Goal: Task Accomplishment & Management: Complete application form

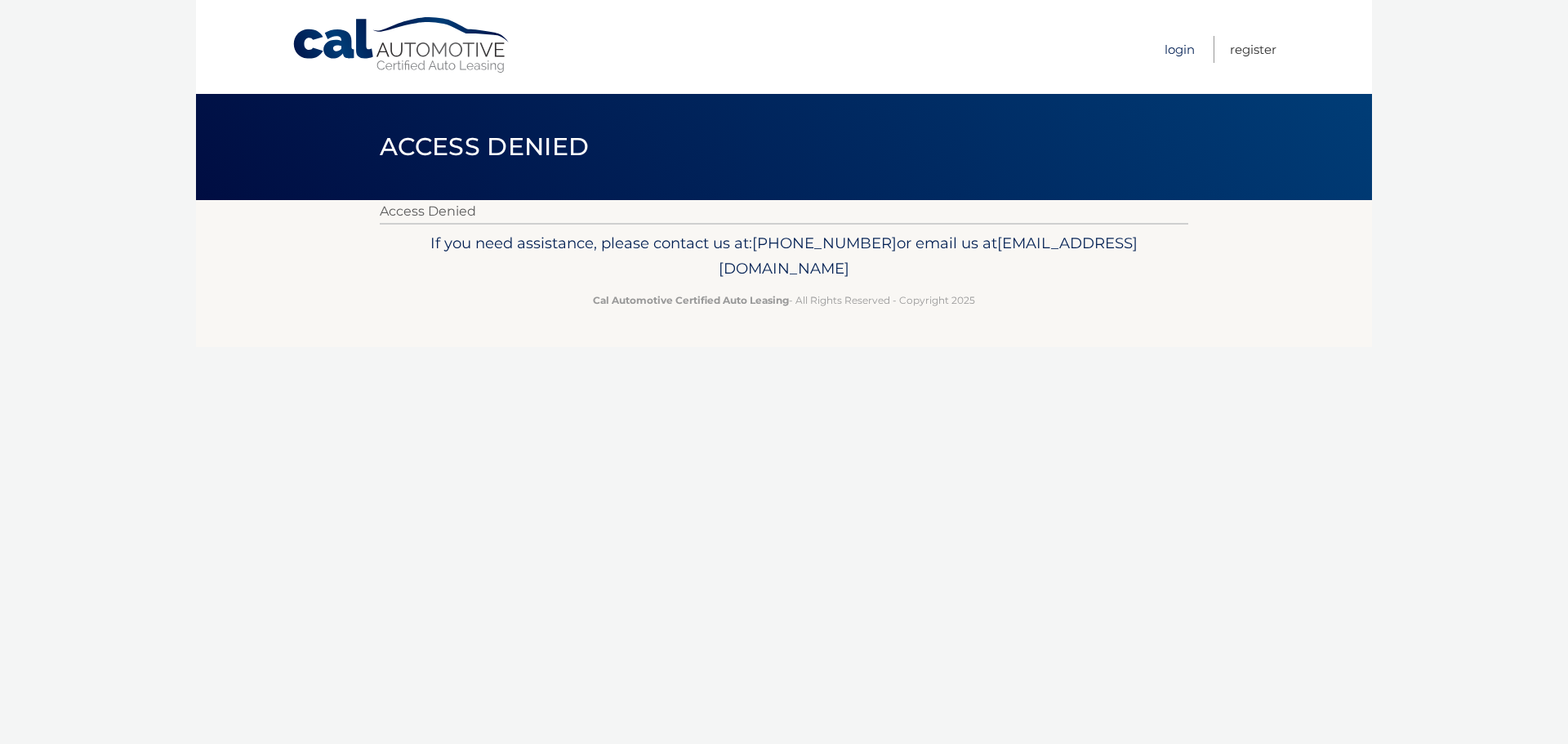
click at [1179, 53] on link "Login" at bounding box center [1180, 49] width 30 height 27
click at [1180, 53] on link "Login" at bounding box center [1180, 49] width 30 height 27
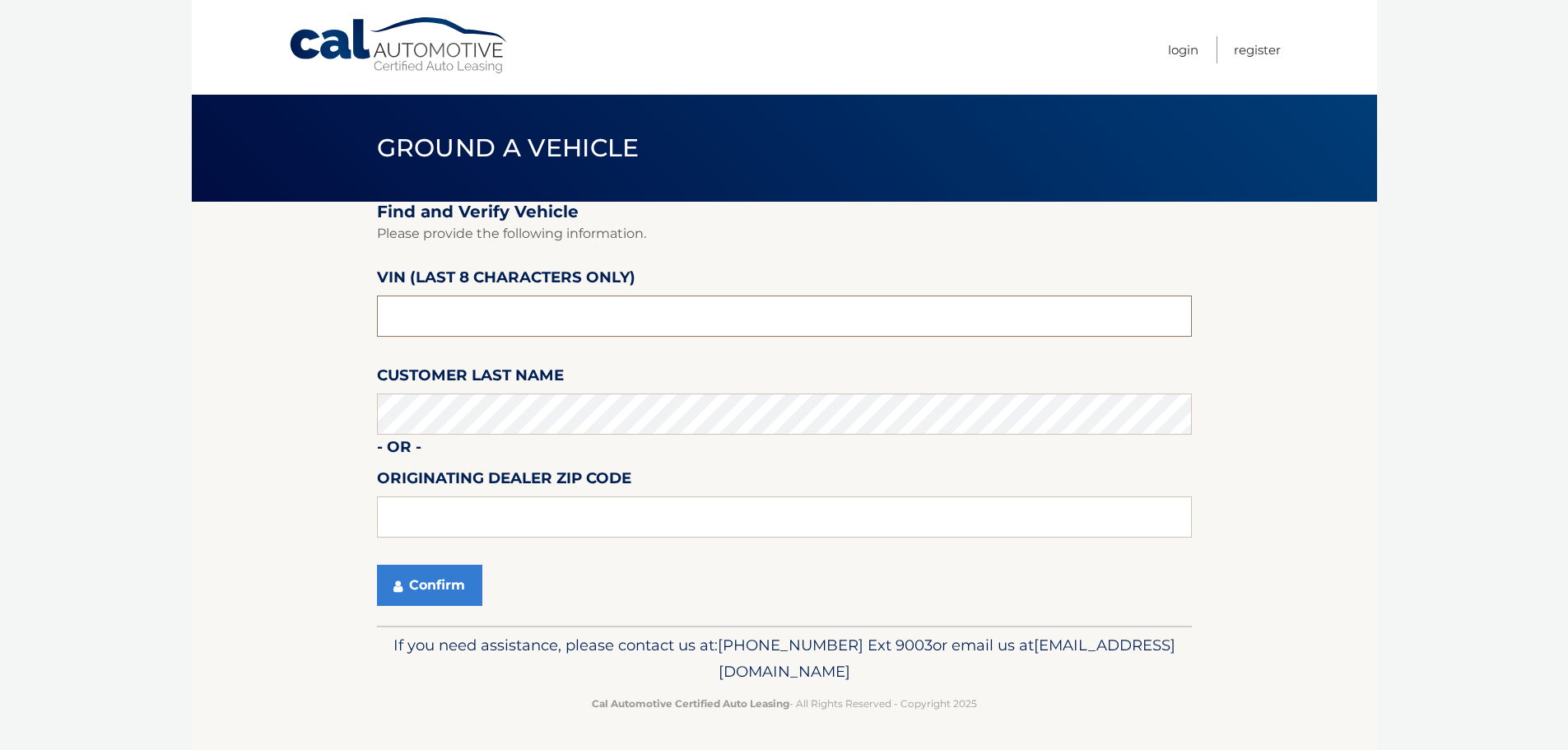
click at [520, 307] on input "text" at bounding box center [785, 316] width 815 height 41
type input "nd539345"
type input "15642"
click at [410, 588] on button "Confirm" at bounding box center [429, 585] width 105 height 41
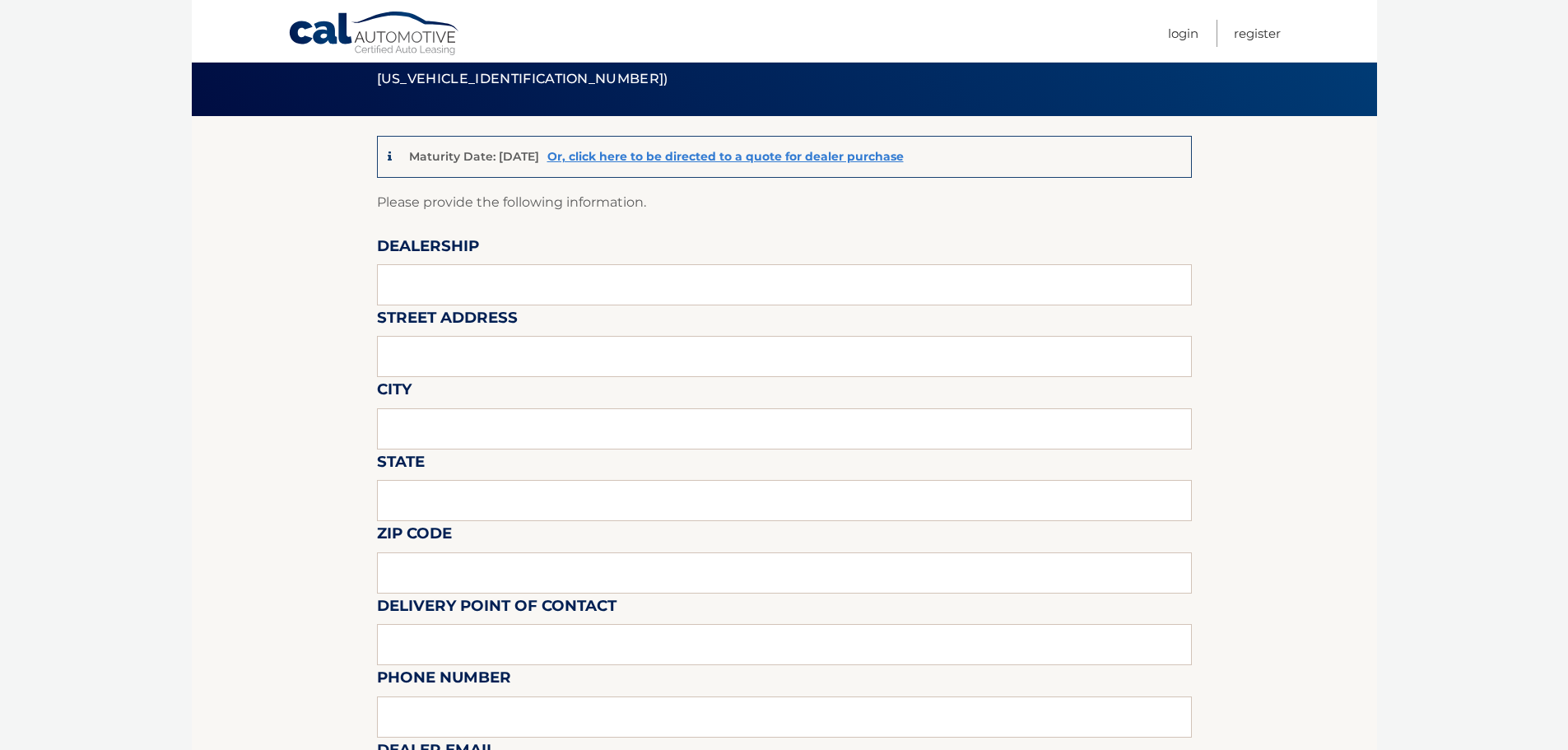
scroll to position [82, 0]
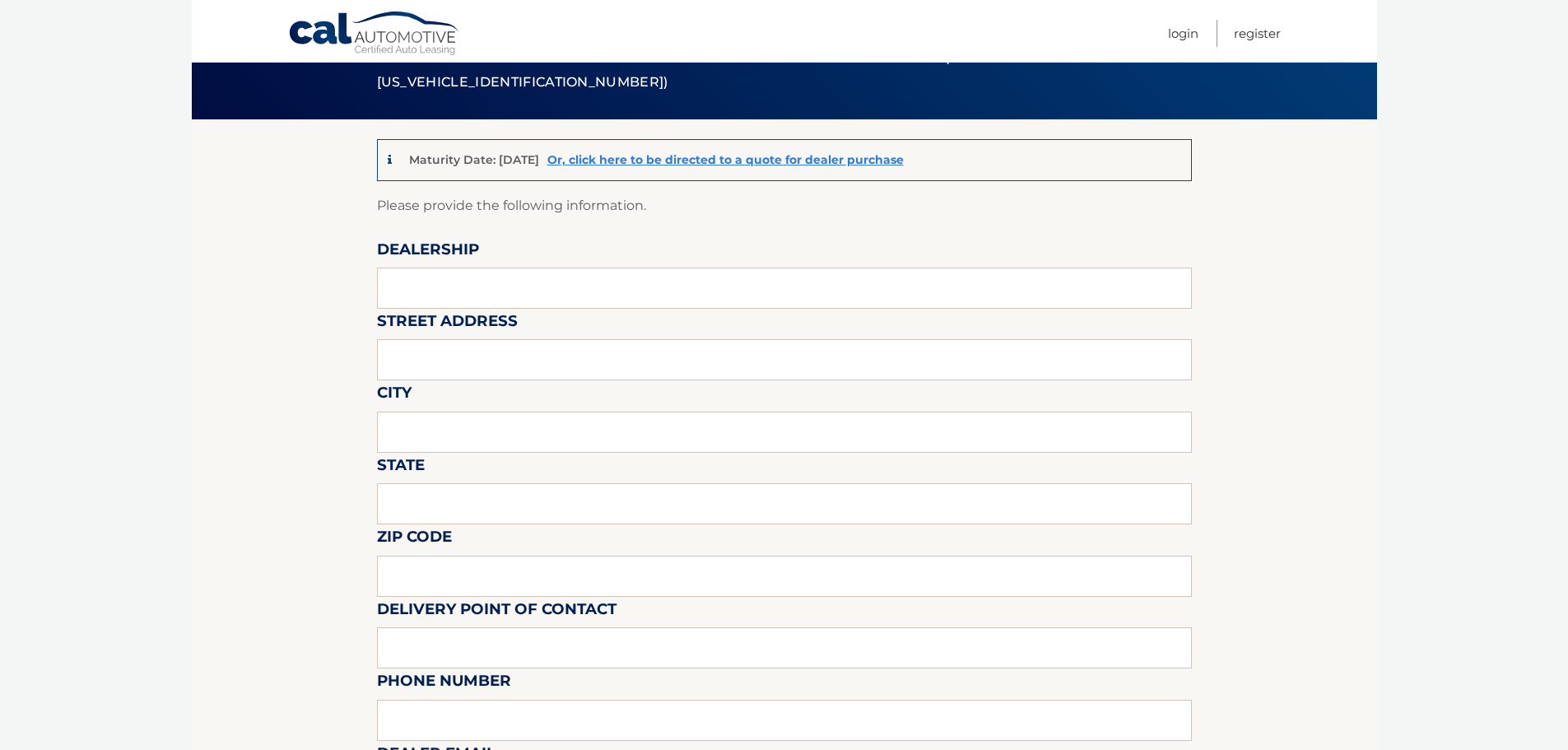
click at [435, 265] on label "Dealership" at bounding box center [428, 252] width 102 height 30
click at [452, 301] on input "text" at bounding box center [785, 287] width 815 height 41
type input "[PERSON_NAME] CDJR"
type input "13230 US ROUTE 30"
type input "[GEOGRAPHIC_DATA]"
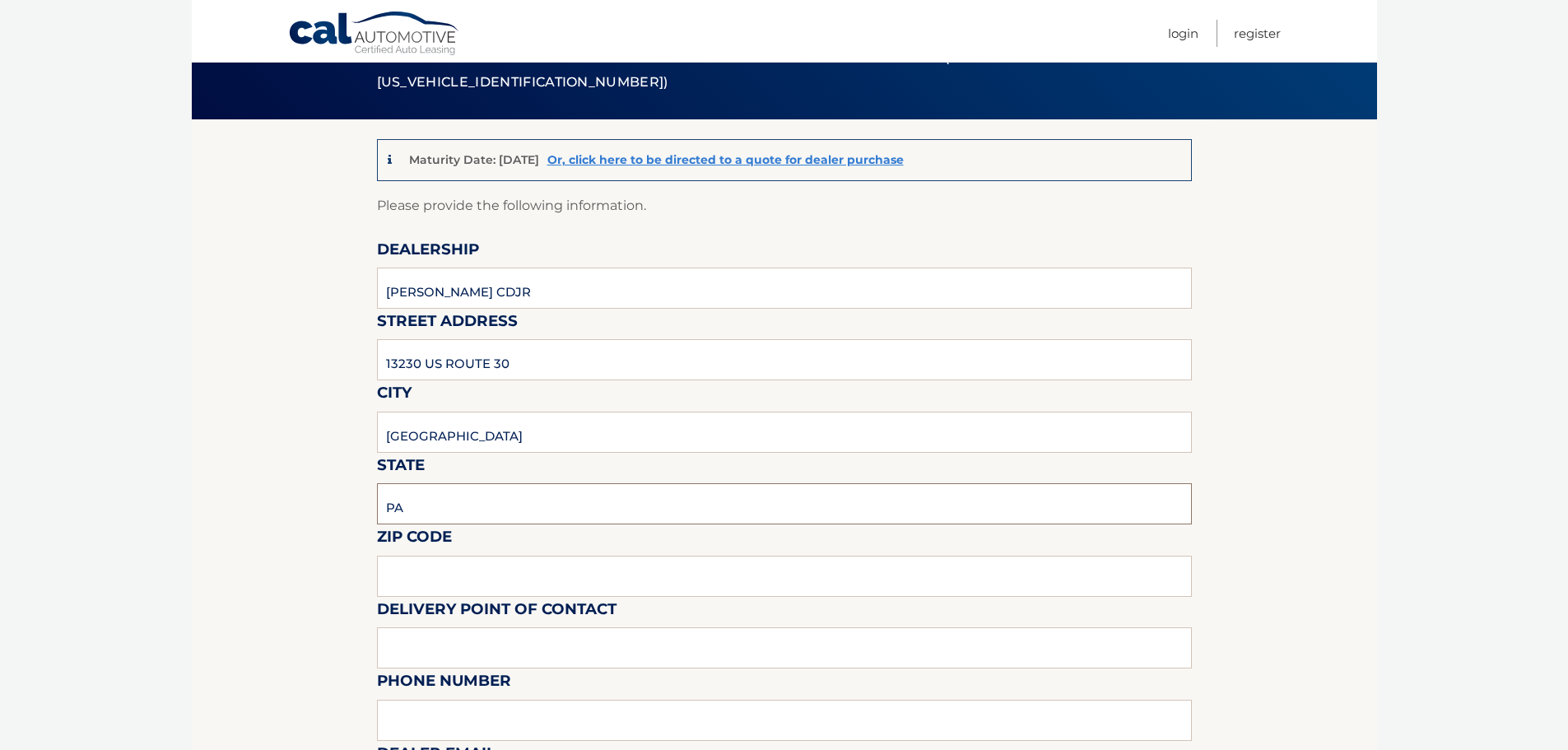
type input "PA"
type input "15642"
type input "[PERSON_NAME]"
type input "4128722400"
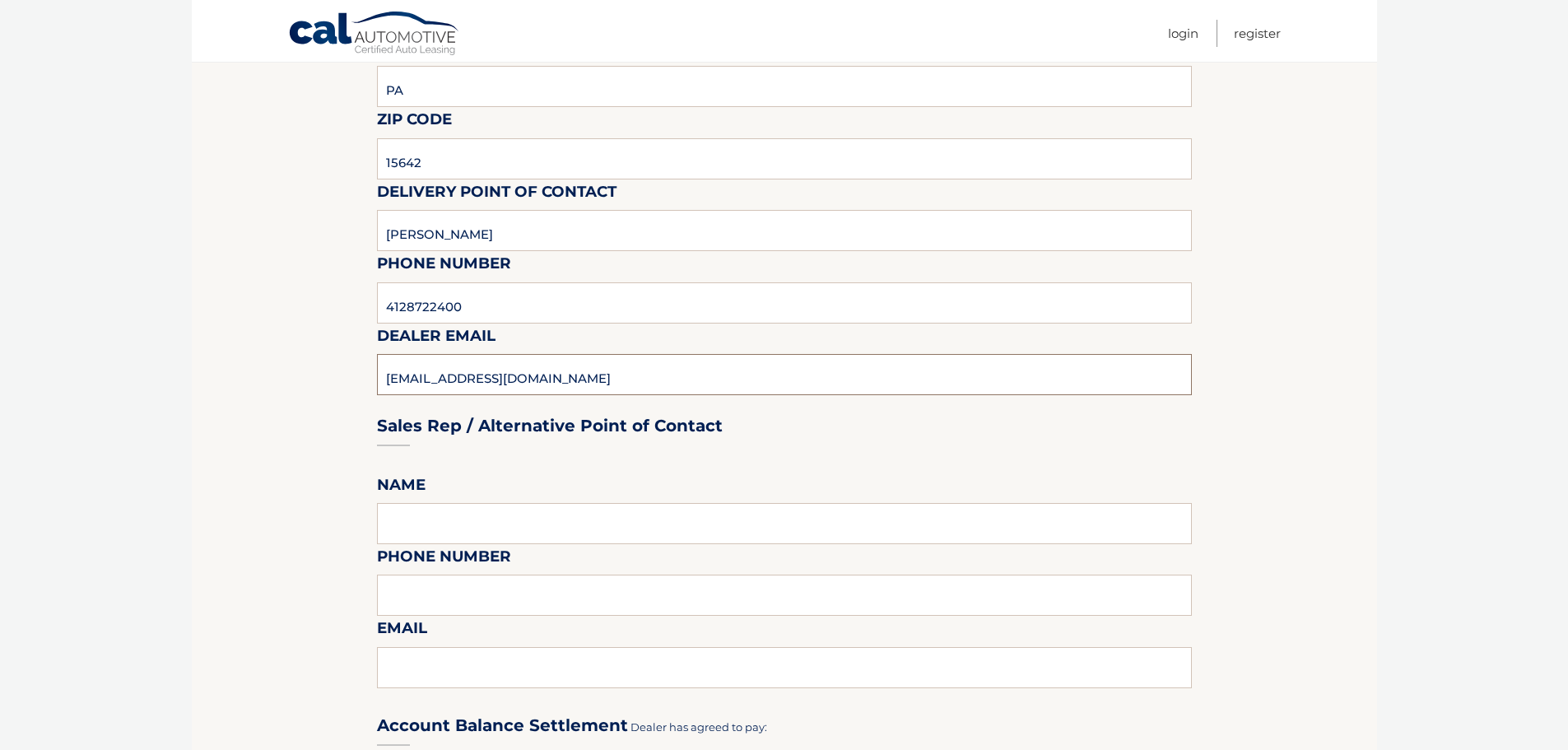
type input "[EMAIL_ADDRESS][DOMAIN_NAME]"
type input "[PERSON_NAME]"
type input "4128722400"
paste input "[EMAIL_ADDRESS][DOMAIN_NAME]"
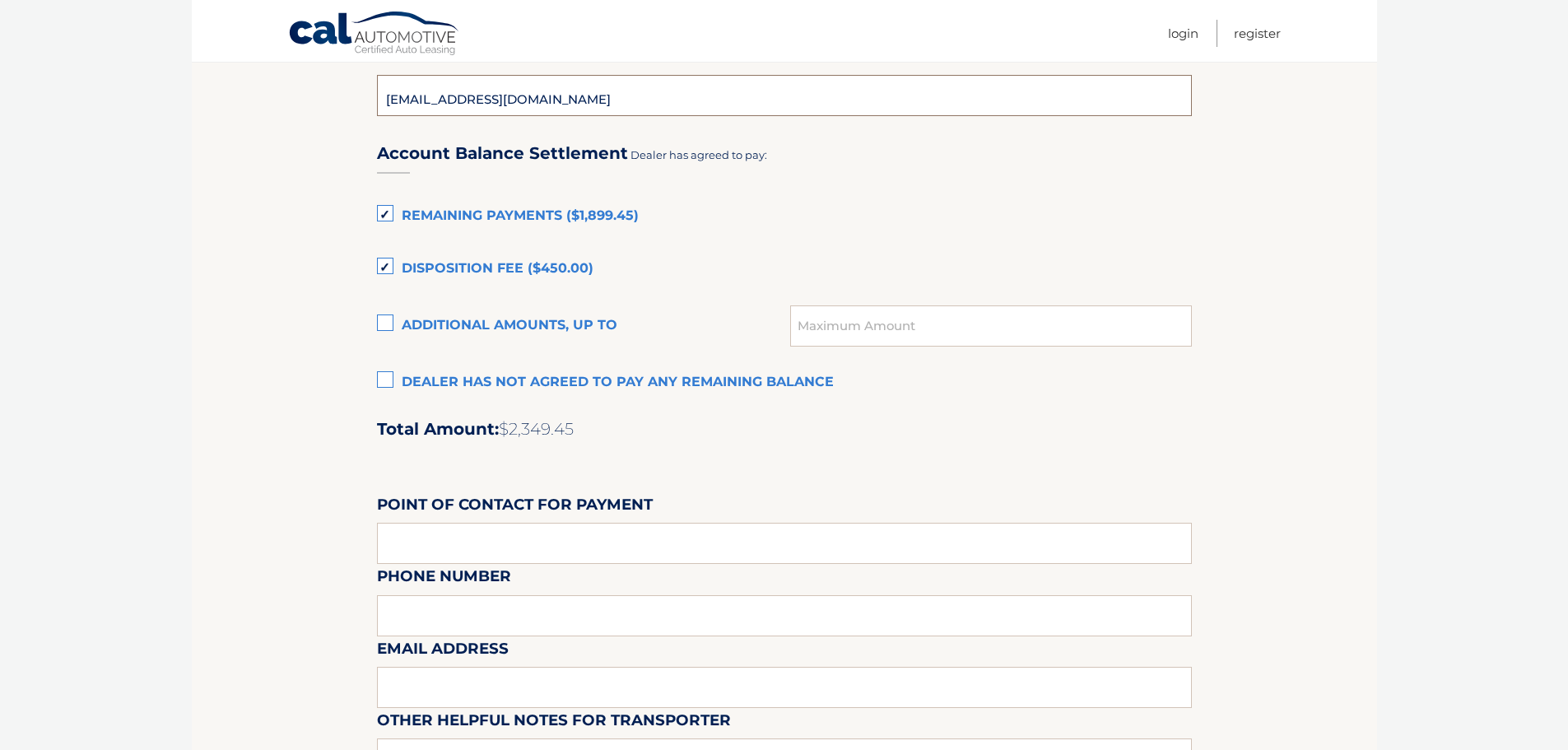
scroll to position [1076, 0]
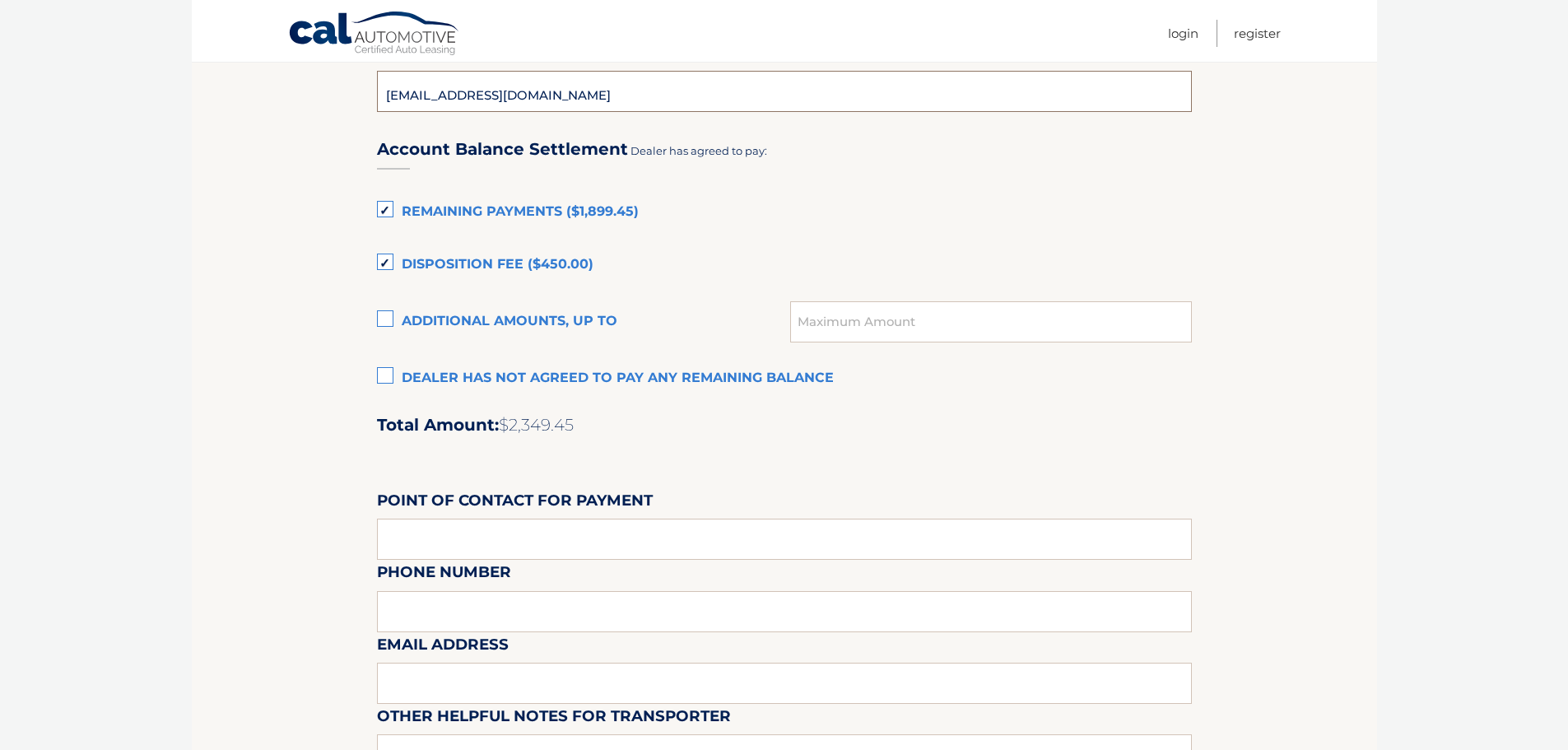
type input "BRYANMARKOVICH@JIMSHORKEY.COM"
click at [379, 320] on label "Additional amounts, up to" at bounding box center [584, 321] width 414 height 33
click at [0, 0] on input "Additional amounts, up to" at bounding box center [0, 0] width 0 height 0
click at [857, 319] on input "text" at bounding box center [991, 321] width 401 height 41
type input "1331.40"
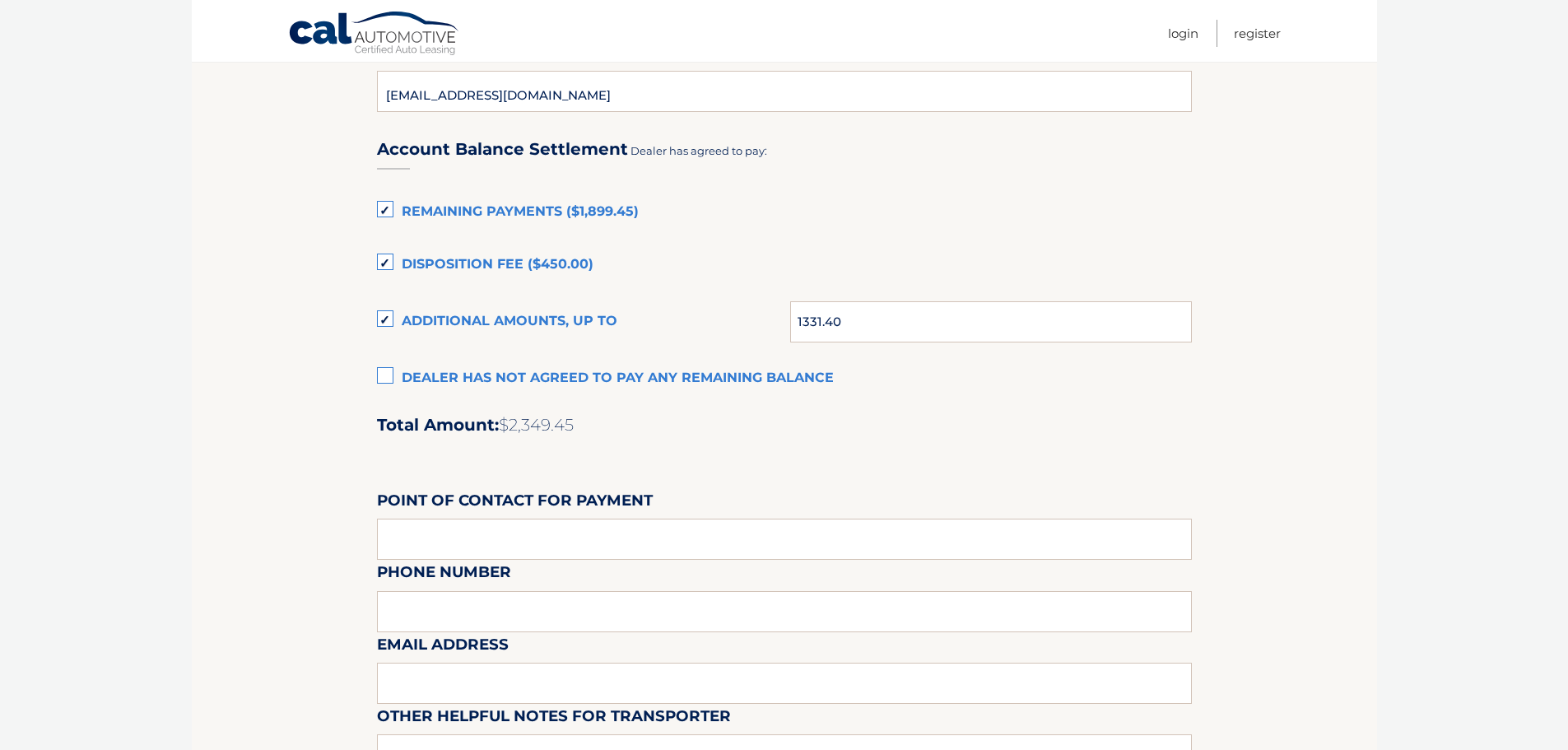
click at [779, 475] on div "Account Balance Settlement Dealer has agreed to pay: Remaining Payments ($1,899…" at bounding box center [785, 484] width 815 height 730
click at [615, 546] on input "text" at bounding box center [785, 539] width 815 height 41
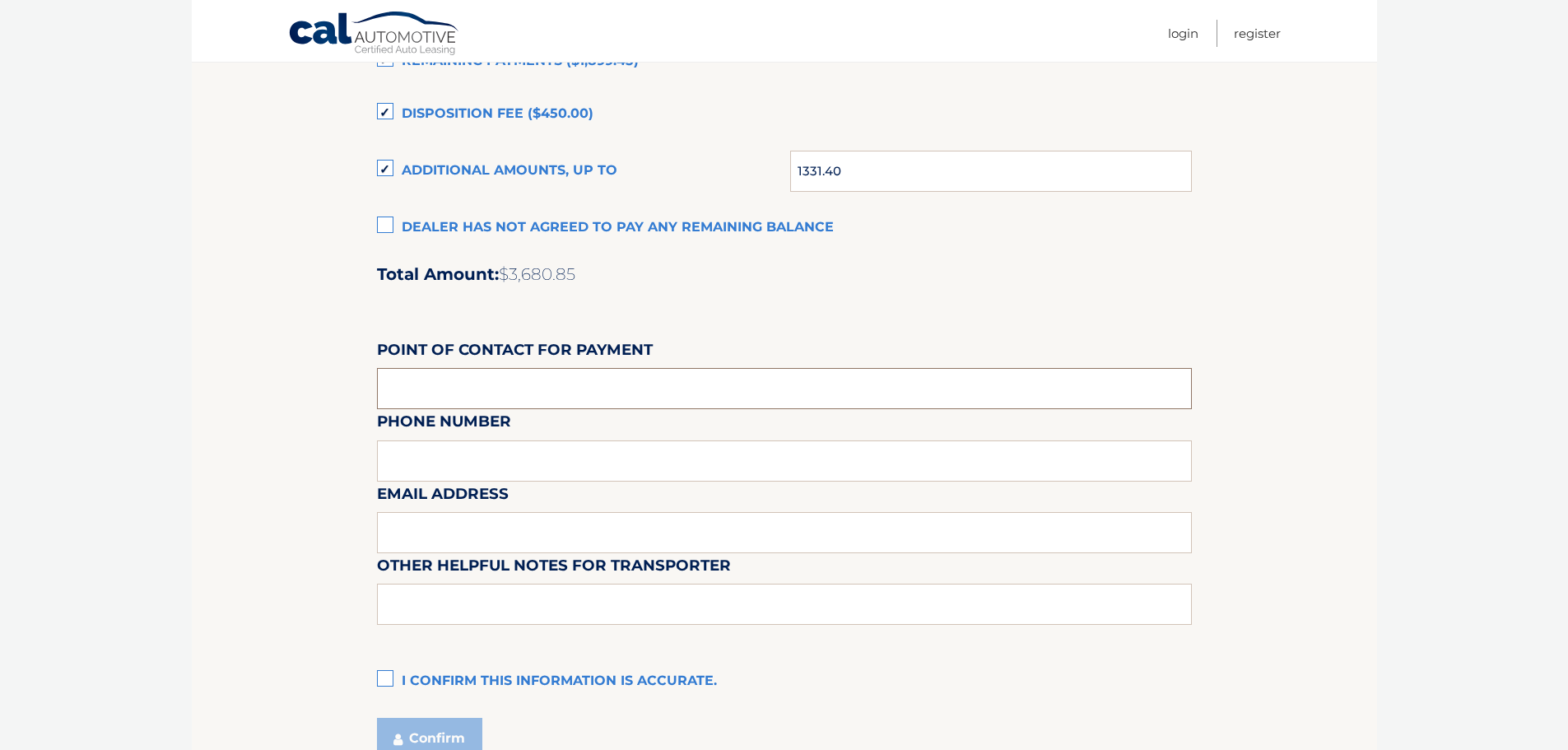
scroll to position [1241, 0]
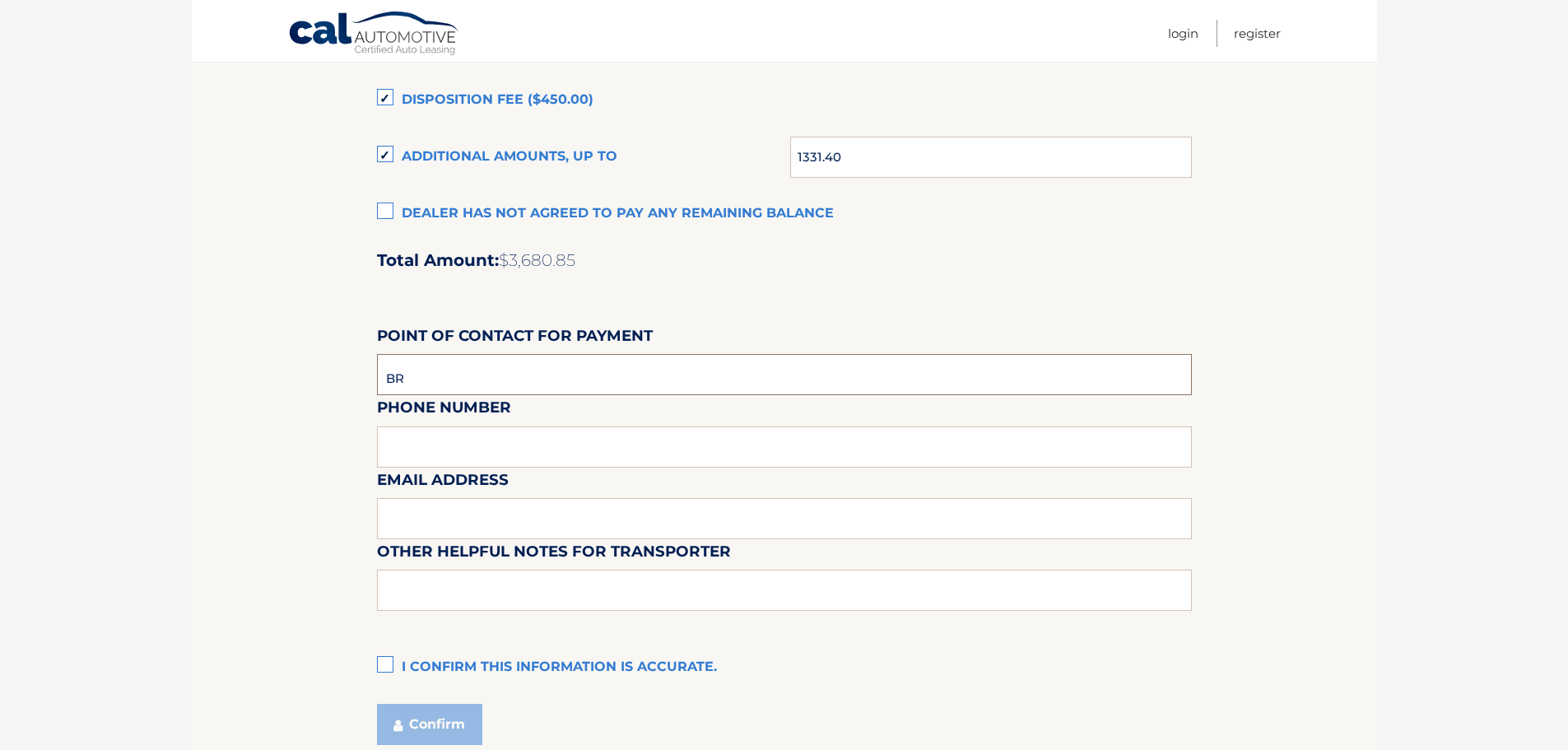
type input "B"
type input "DIANA KRATOCHVIL"
type input "4128722400"
type input "DIANAKRATOCHVIL@JIMSHORKEY.COM"
click at [387, 664] on label "I confirm this information is accurate." at bounding box center [785, 668] width 815 height 33
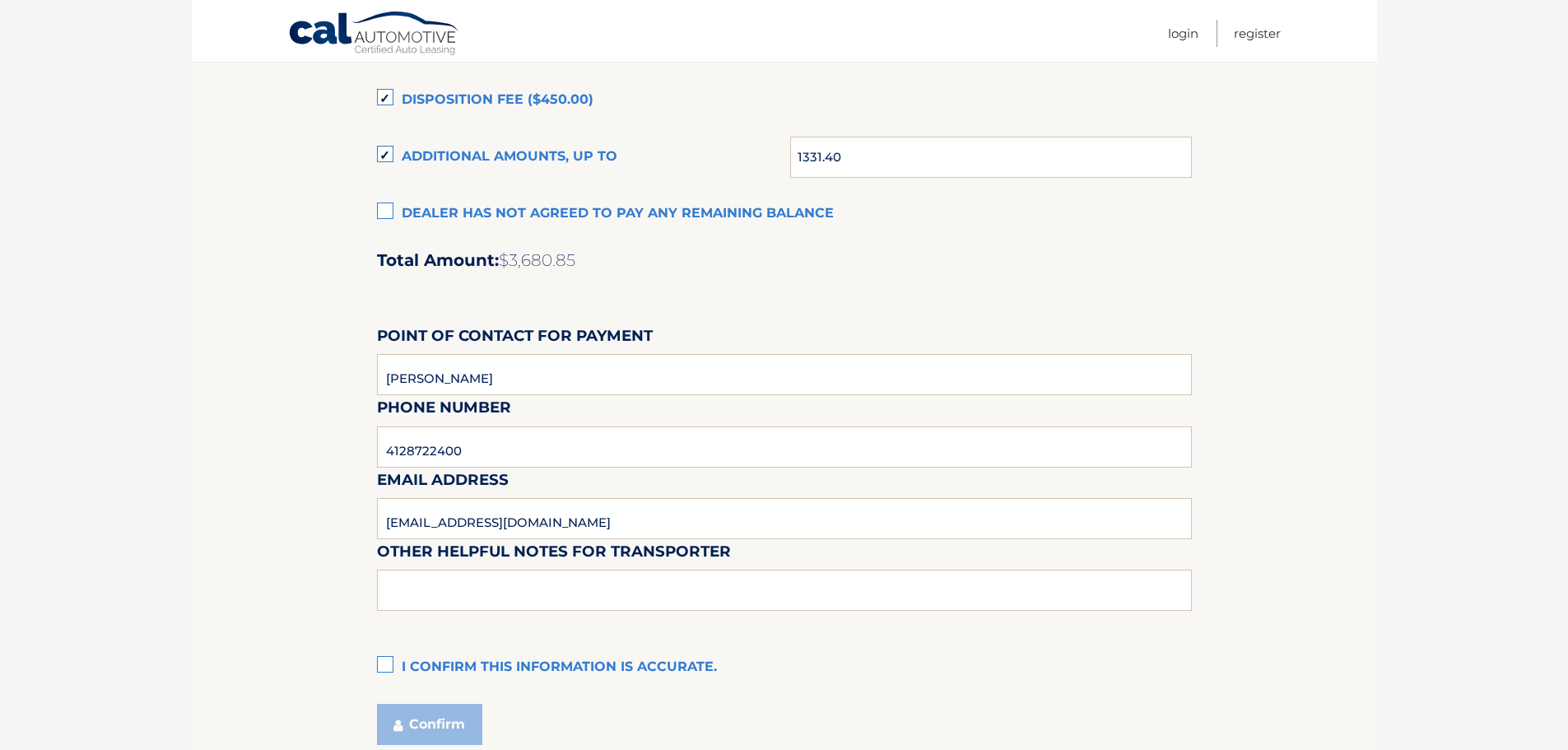
click at [0, 0] on input "I confirm this information is accurate." at bounding box center [0, 0] width 0 height 0
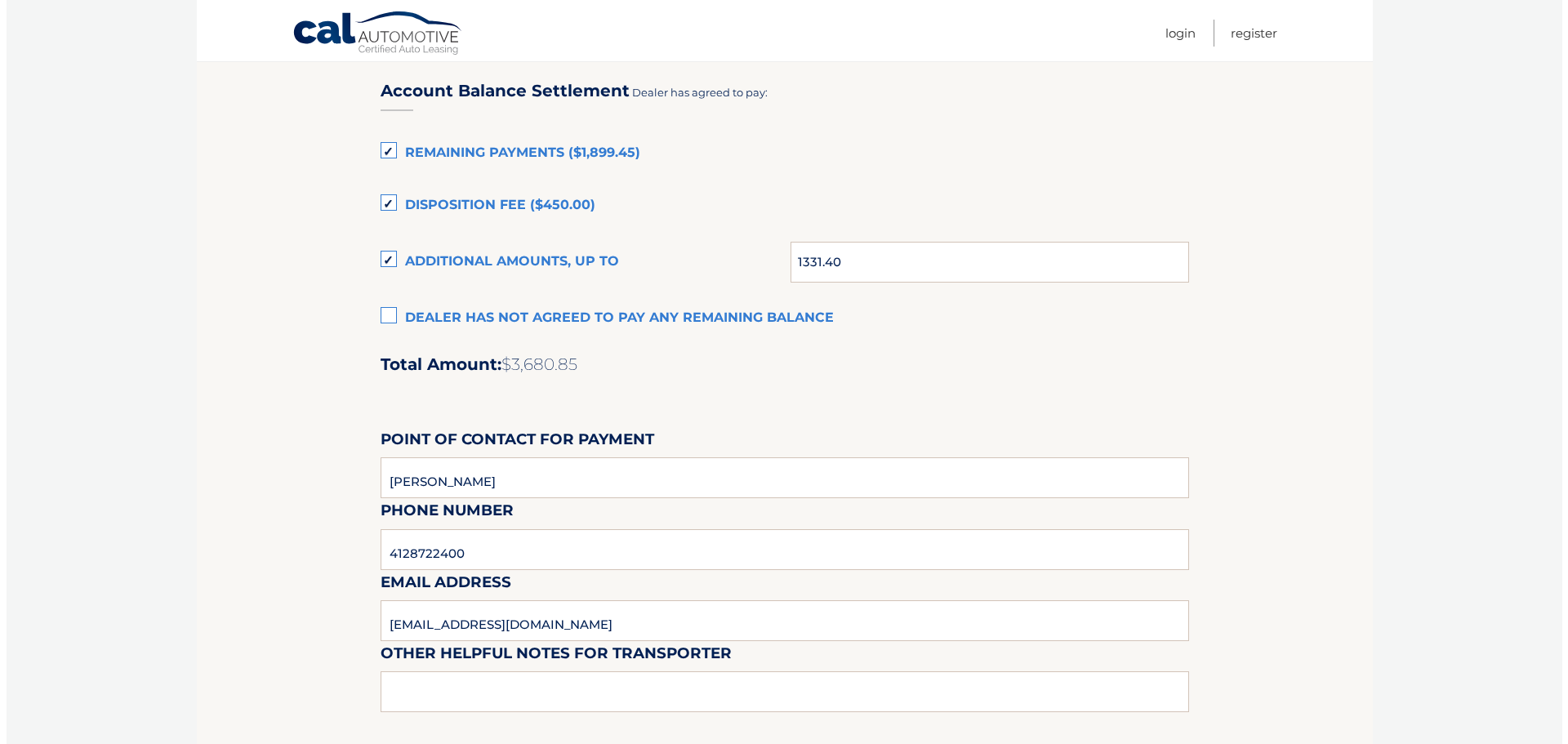
scroll to position [1369, 0]
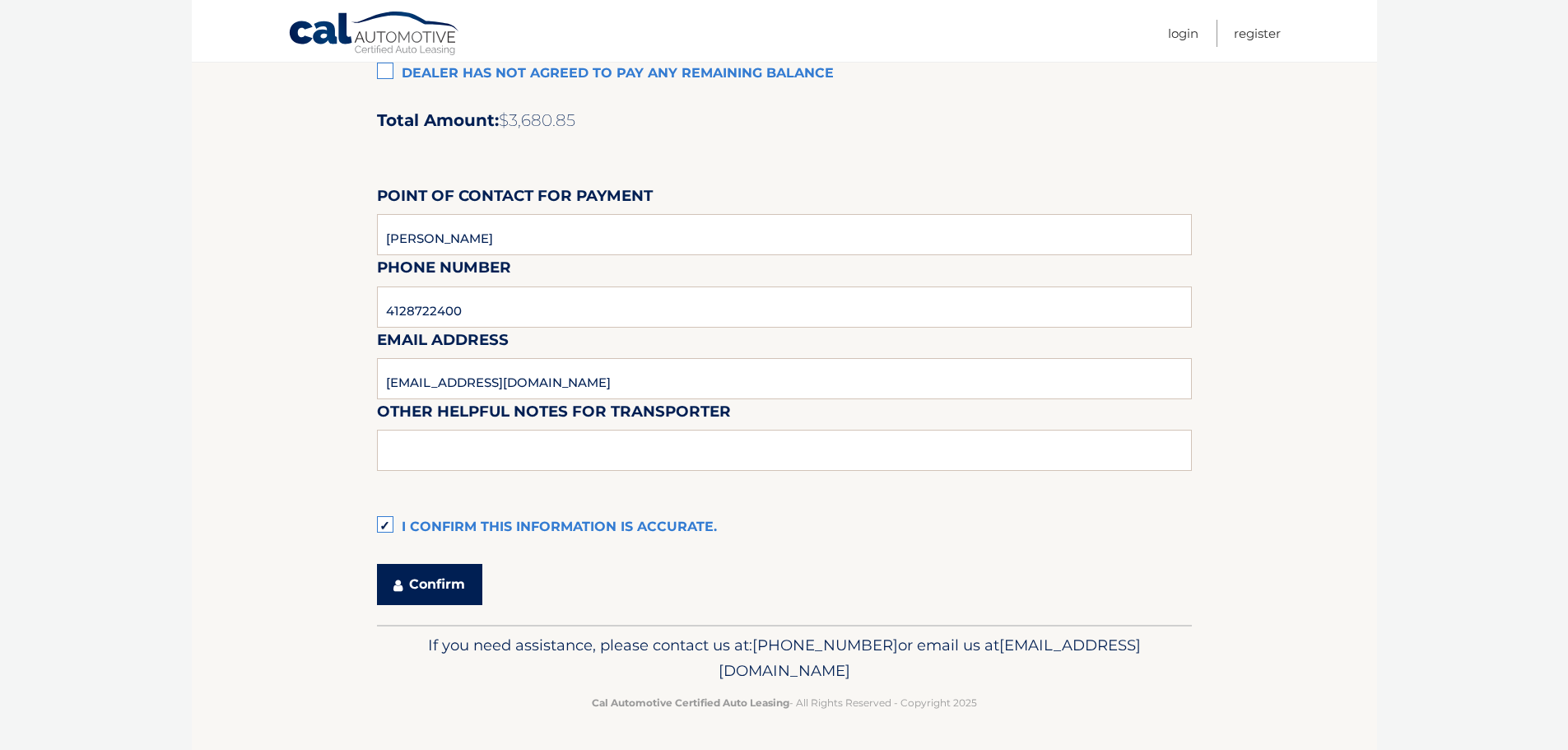
click at [435, 586] on button "Confirm" at bounding box center [429, 584] width 105 height 41
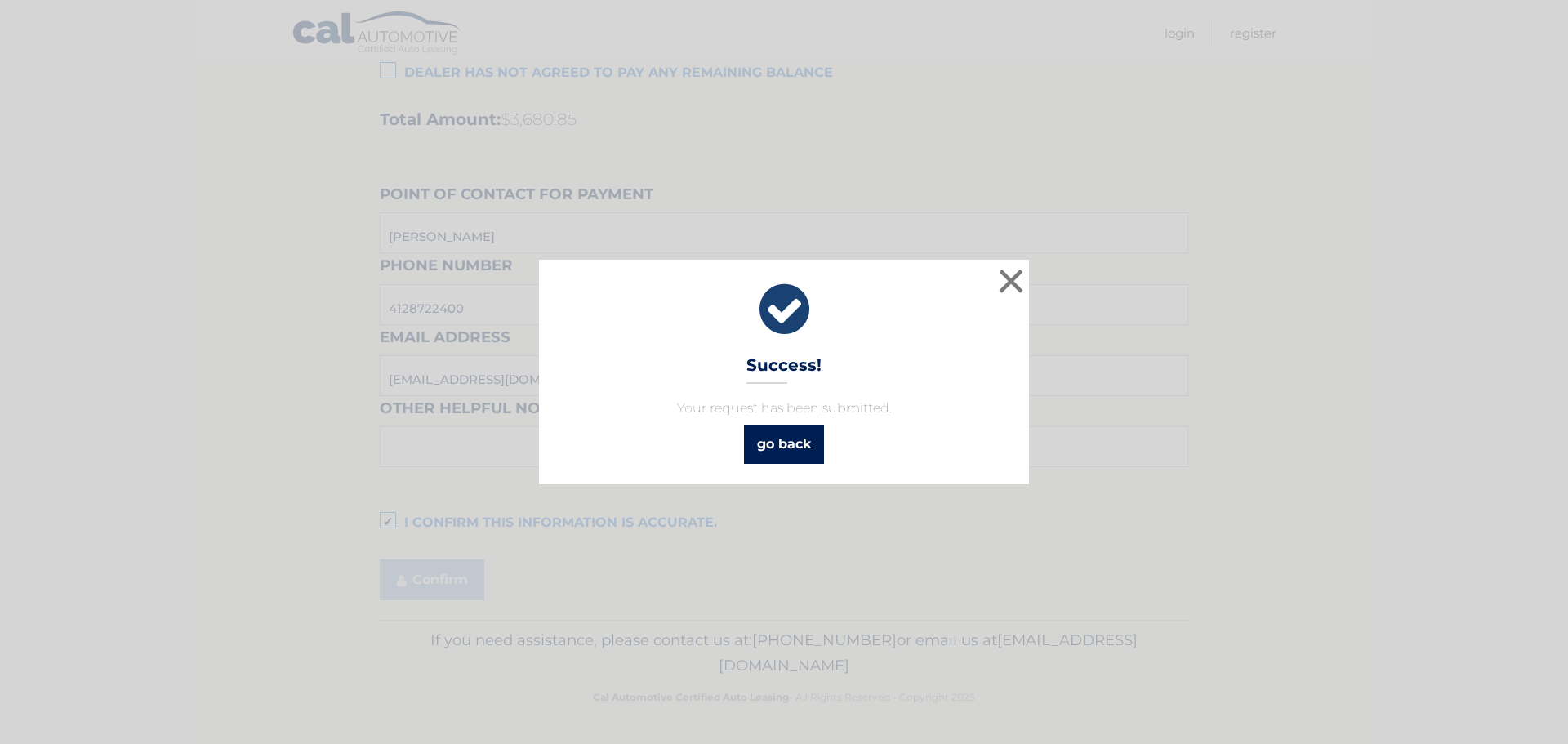
click at [791, 440] on link "go back" at bounding box center [784, 445] width 80 height 40
